Goal: Information Seeking & Learning: Learn about a topic

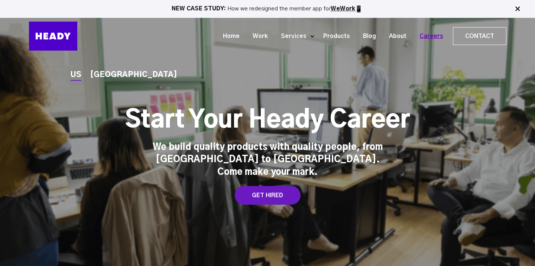
click at [429, 36] on link "Careers" at bounding box center [428, 36] width 37 height 14
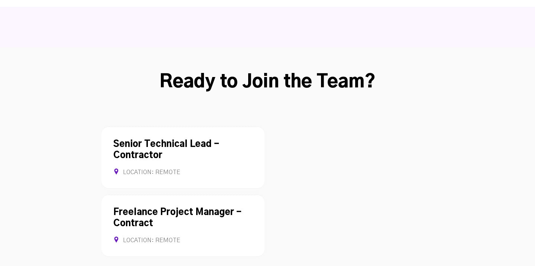
scroll to position [1956, 0]
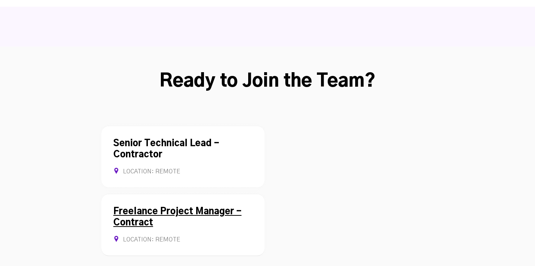
click at [158, 194] on div "Freelance Project Manager - Contract Location: REMOTE Contract Allows Remote" at bounding box center [182, 225] width 163 height 62
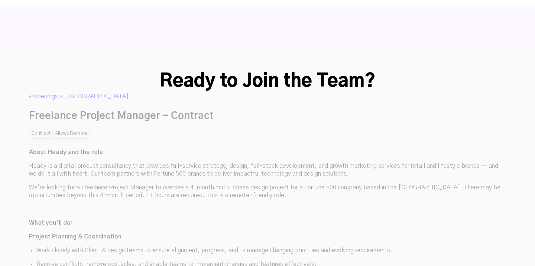
scroll to position [1991, 0]
